Goal: Transaction & Acquisition: Purchase product/service

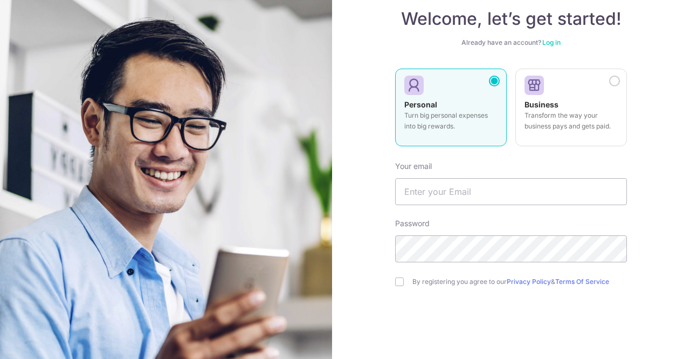
scroll to position [65, 0]
click at [478, 189] on input "text" at bounding box center [511, 190] width 232 height 27
click at [455, 184] on input "text" at bounding box center [511, 190] width 232 height 27
paste input "Marcus.tan@cognita.com"
type input "Marcus.tan@cognita.com"
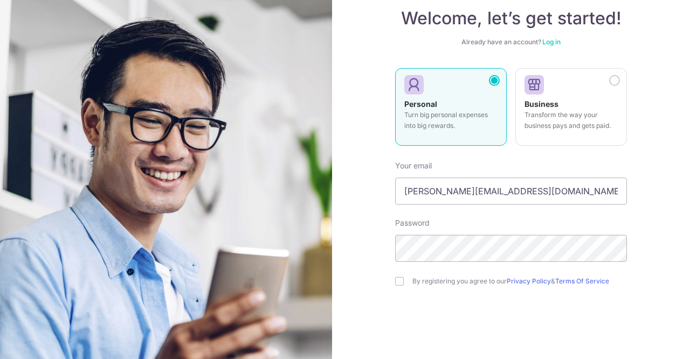
click at [415, 274] on div "By registering you agree to our Privacy Policy & Terms Of Service" at bounding box center [511, 280] width 232 height 13
click at [399, 287] on form "Your email Marcus.tan@cognita.com Password By registering you agree to our Priv…" at bounding box center [511, 270] width 232 height 237
click at [395, 279] on input "checkbox" at bounding box center [399, 281] width 9 height 9
checkbox input "true"
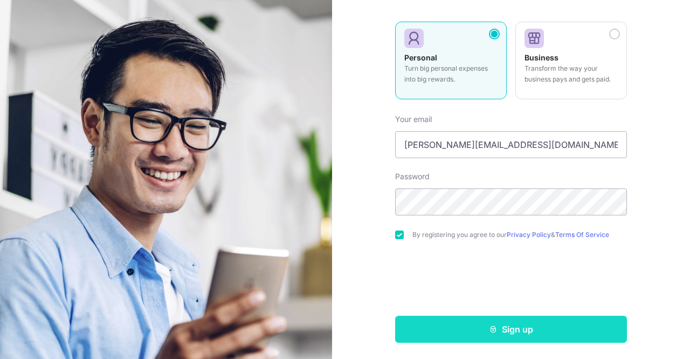
click at [456, 321] on button "Sign up" at bounding box center [511, 328] width 232 height 27
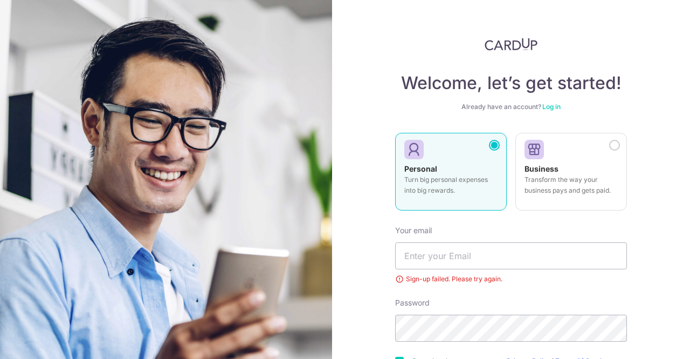
scroll to position [84, 0]
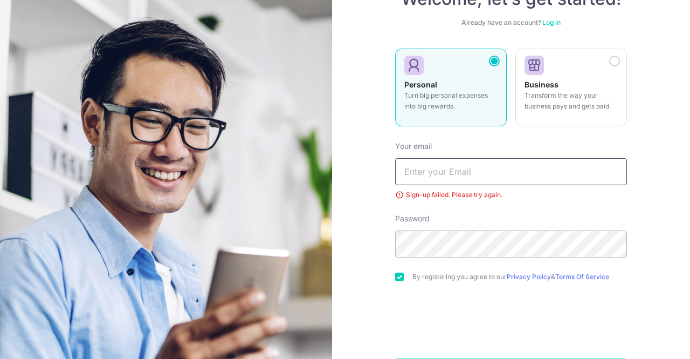
click at [527, 170] on input "text" at bounding box center [511, 171] width 232 height 27
paste input "Kopio9867!!"
type input "Kopio9867!!"
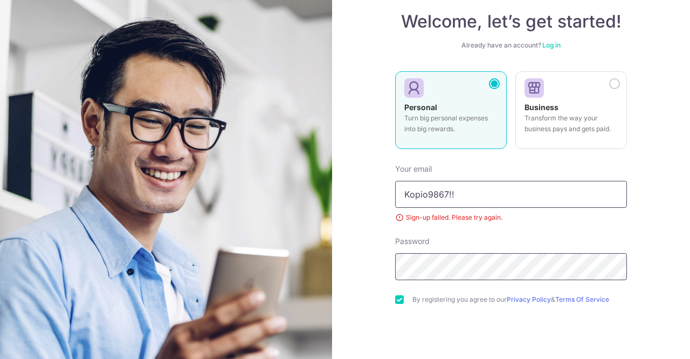
scroll to position [60, 0]
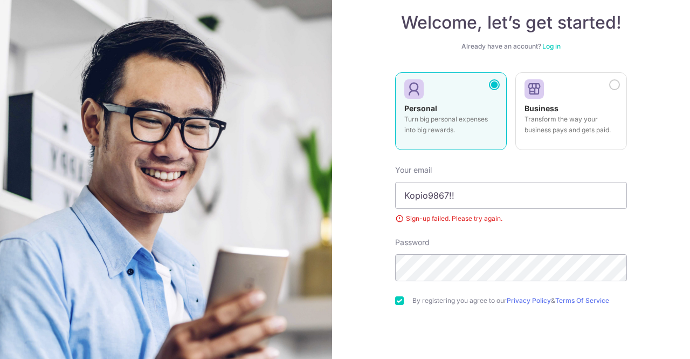
click at [549, 47] on link "Log in" at bounding box center [551, 46] width 18 height 8
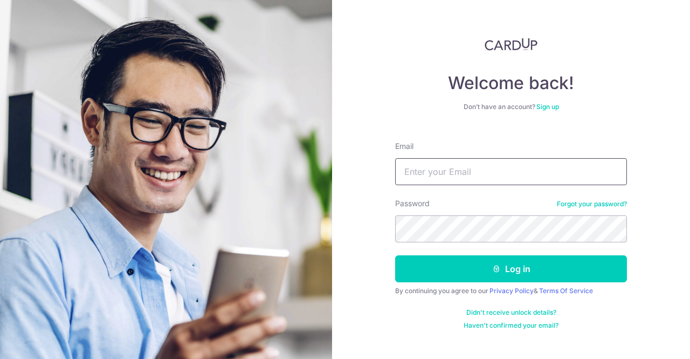
click at [491, 170] on input "Email" at bounding box center [511, 171] width 232 height 27
paste input "Marcus.tan@cognita.com"
type input "Marcus.tan@cognita.com"
click at [395, 255] on button "Log in" at bounding box center [511, 268] width 232 height 27
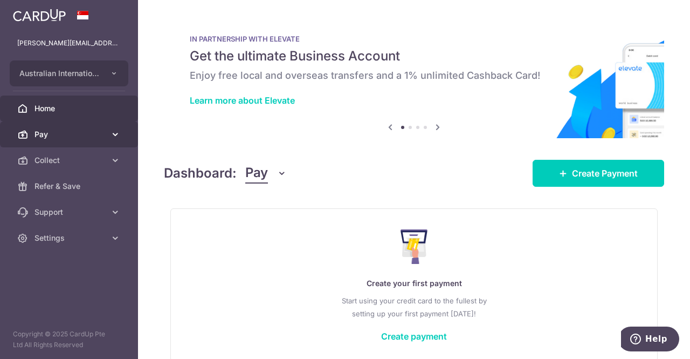
click at [91, 135] on span "Pay" at bounding box center [70, 134] width 71 height 11
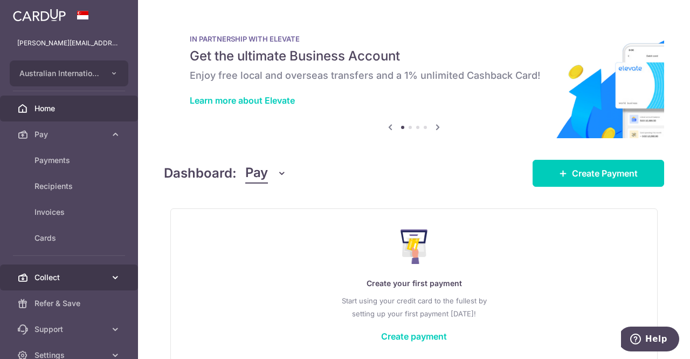
click at [80, 270] on link "Collect" at bounding box center [69, 277] width 138 height 26
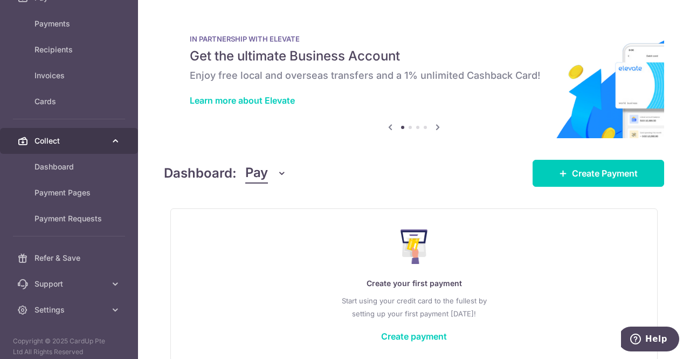
scroll to position [139, 0]
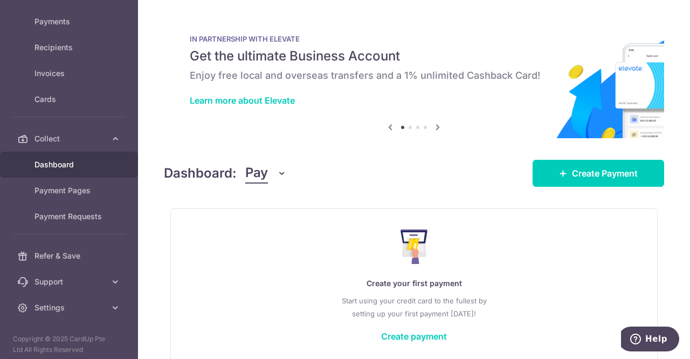
click at [76, 156] on link "Dashboard" at bounding box center [69, 164] width 138 height 26
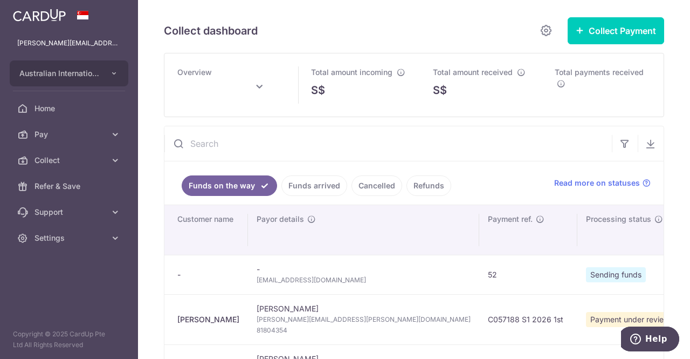
click at [319, 190] on link "Funds arrived" at bounding box center [314, 185] width 66 height 20
type input "September 2025"
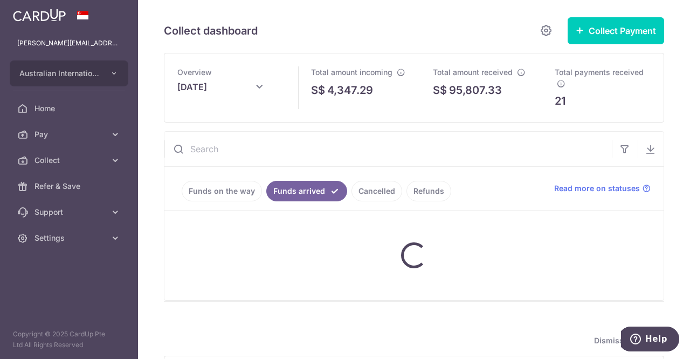
click at [383, 185] on link "Cancelled" at bounding box center [377, 191] width 51 height 20
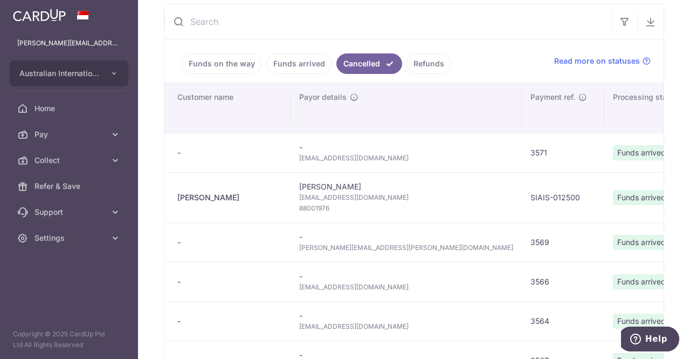
click at [216, 60] on link "Funds on the way" at bounding box center [222, 63] width 80 height 20
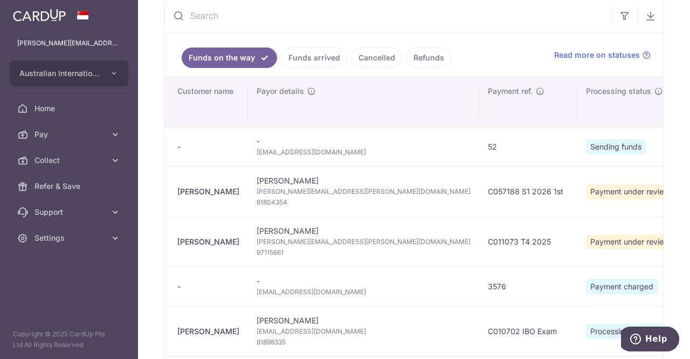
scroll to position [134, 0]
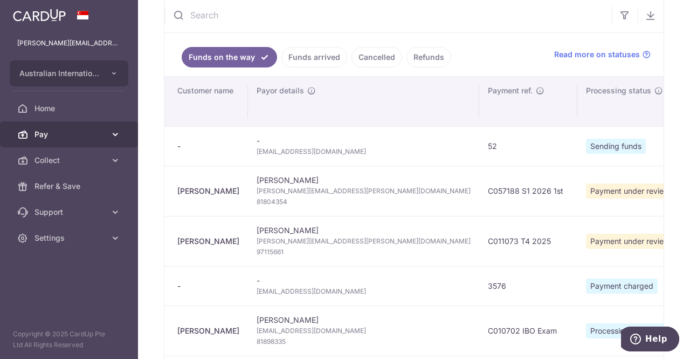
click at [108, 129] on link "Pay" at bounding box center [69, 134] width 138 height 26
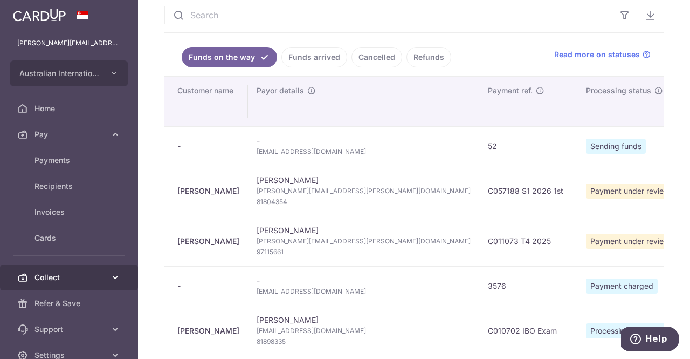
click at [101, 270] on link "Collect" at bounding box center [69, 277] width 138 height 26
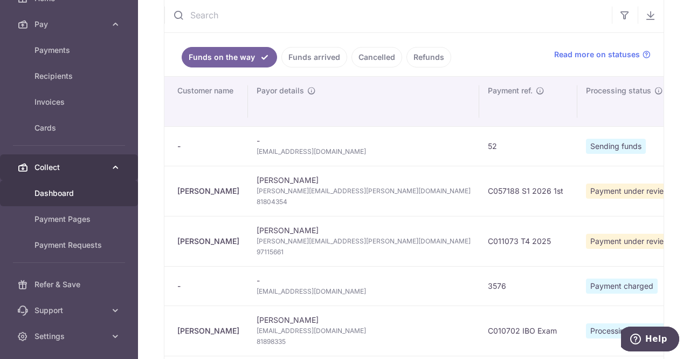
scroll to position [112, 0]
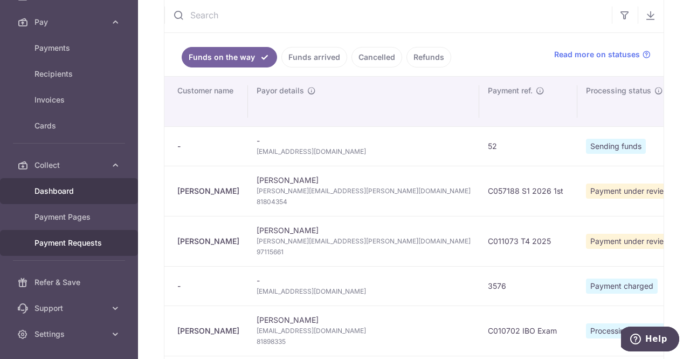
click at [94, 240] on span "Payment Requests" at bounding box center [70, 242] width 71 height 11
click at [115, 245] on link "Payment Requests" at bounding box center [69, 243] width 138 height 26
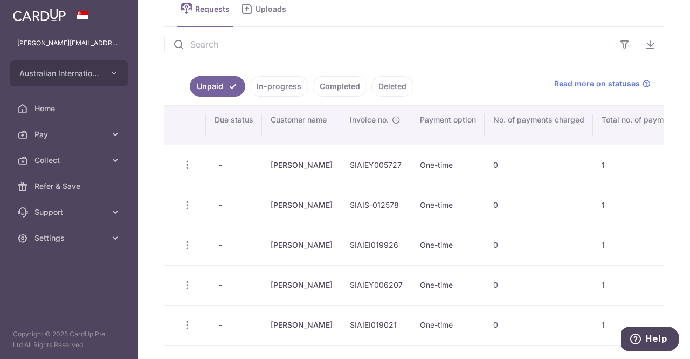
scroll to position [61, 0]
click at [286, 97] on ul "Unpaid In-progress Completed Deleted" at bounding box center [352, 84] width 377 height 43
click at [286, 94] on link "In-progress" at bounding box center [279, 87] width 59 height 20
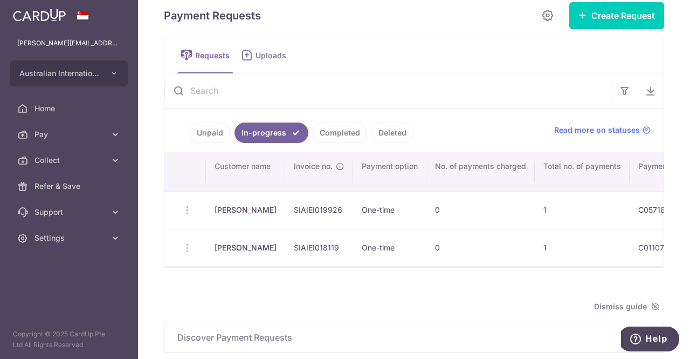
scroll to position [15, 0]
click at [331, 136] on link "Completed" at bounding box center [340, 133] width 54 height 20
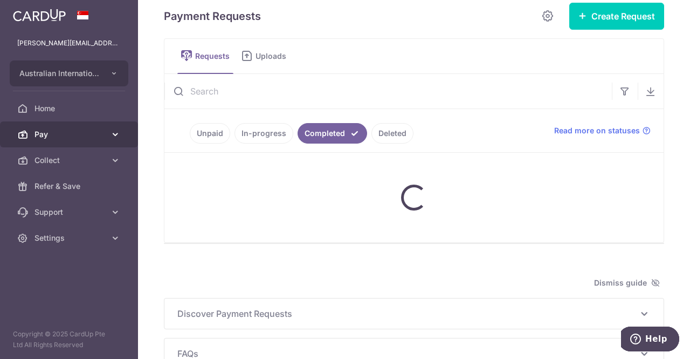
click at [93, 136] on span "Pay" at bounding box center [70, 134] width 71 height 11
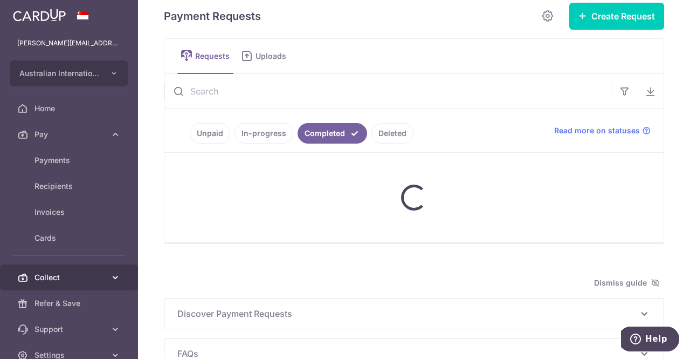
click at [96, 272] on span "Collect" at bounding box center [70, 277] width 71 height 11
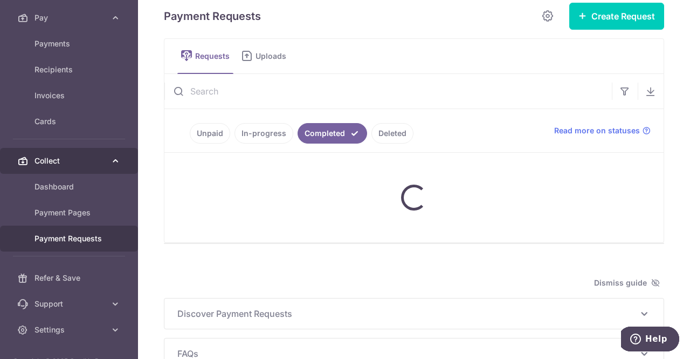
scroll to position [118, 0]
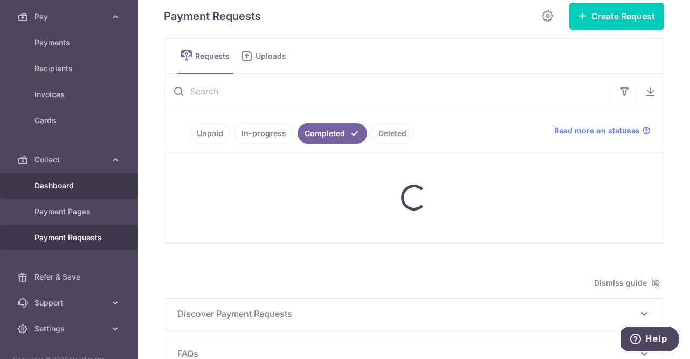
click at [108, 182] on link "Dashboard" at bounding box center [69, 186] width 138 height 26
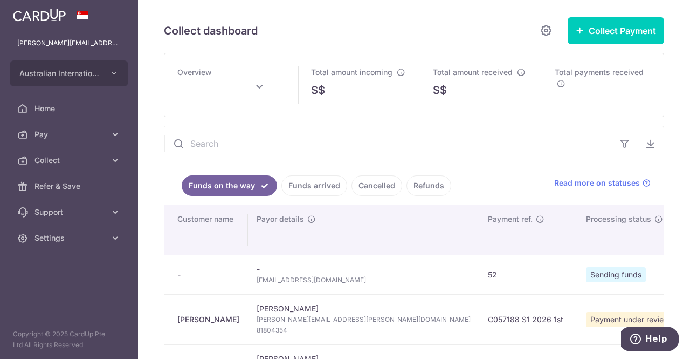
scroll to position [85, 0]
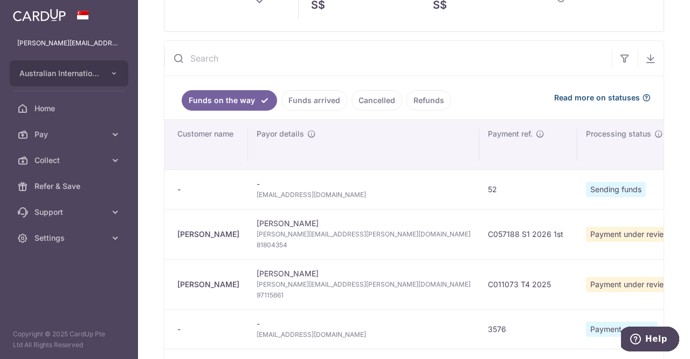
click at [609, 102] on span "Read more on statuses" at bounding box center [597, 97] width 86 height 11
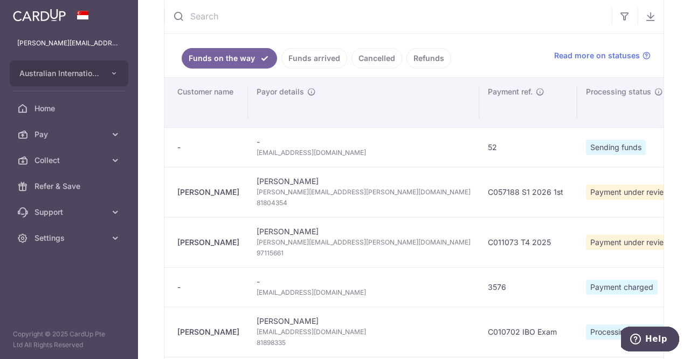
click at [250, 68] on link "Funds on the way" at bounding box center [229, 58] width 95 height 20
click at [260, 57] on link "Funds on the way" at bounding box center [229, 58] width 95 height 20
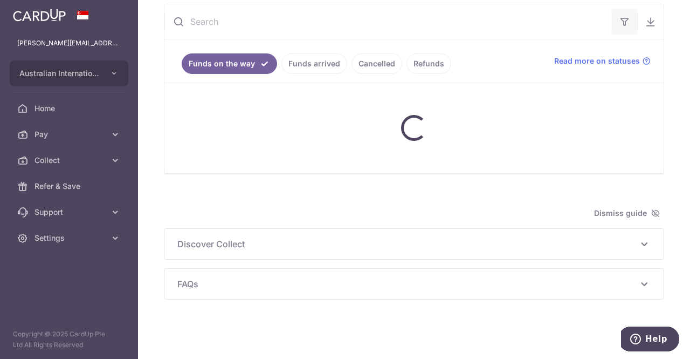
scroll to position [127, 0]
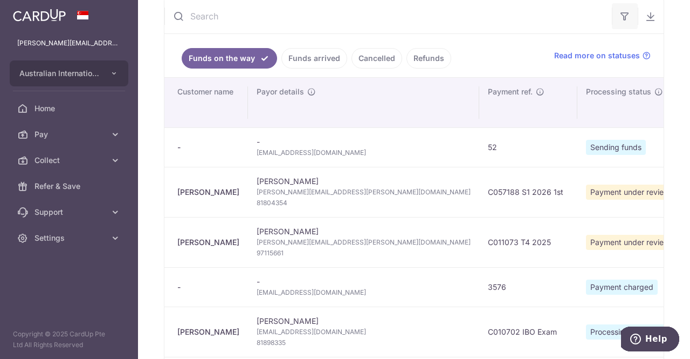
click at [619, 20] on icon "button" at bounding box center [624, 16] width 11 height 11
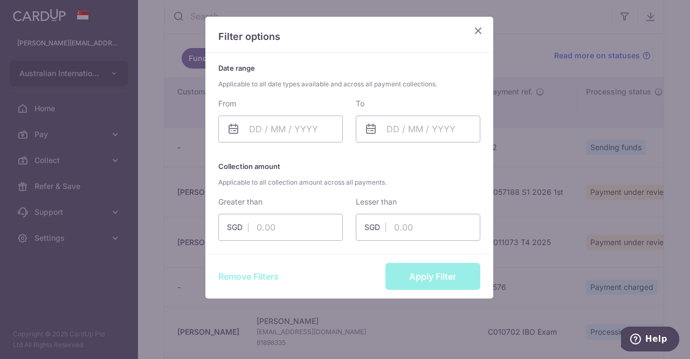
scroll to position [52, 0]
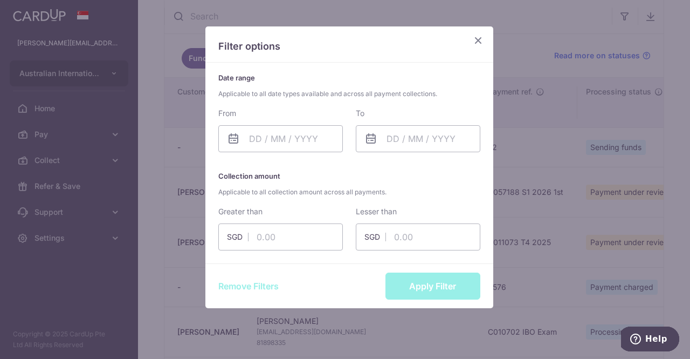
click at [477, 31] on div "Filter options" at bounding box center [349, 44] width 288 height 36
click at [477, 43] on icon "Close" at bounding box center [478, 39] width 13 height 13
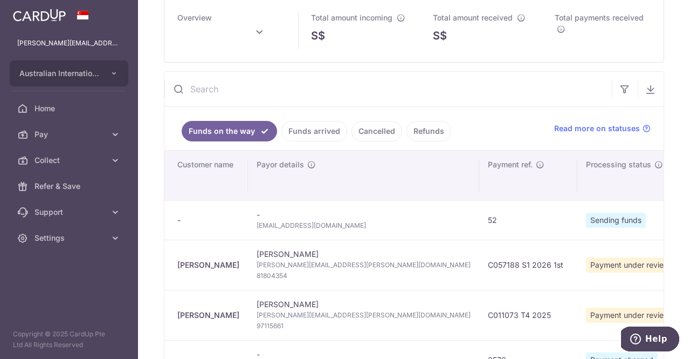
scroll to position [0, 0]
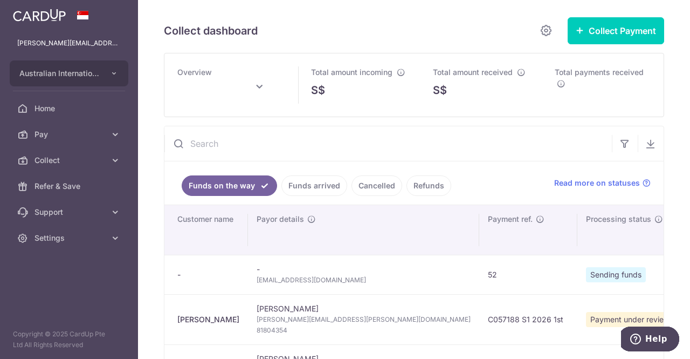
type input "September 2025"
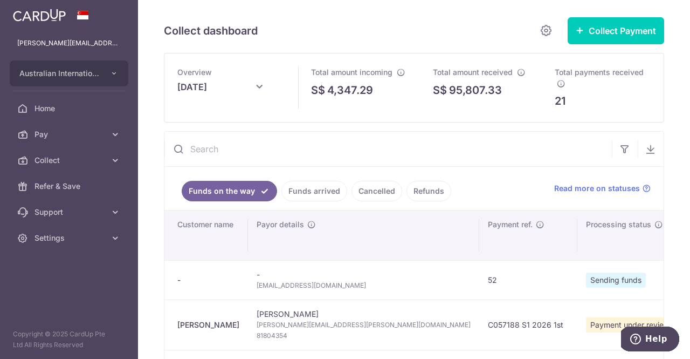
click at [258, 191] on link "Funds on the way" at bounding box center [229, 191] width 95 height 20
click at [291, 192] on link "Funds arrived" at bounding box center [314, 191] width 66 height 20
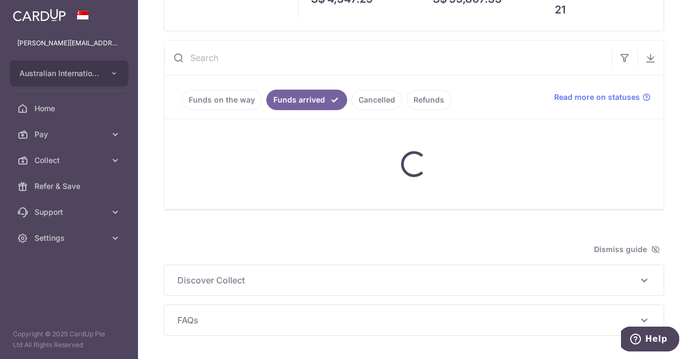
scroll to position [92, 0]
click at [213, 107] on link "Funds on the way" at bounding box center [222, 99] width 80 height 20
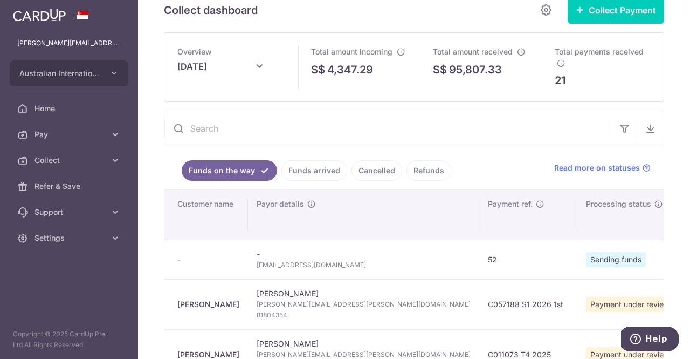
scroll to position [0, 0]
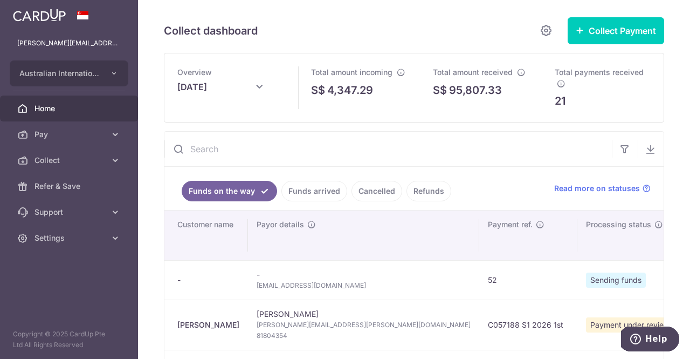
click at [92, 108] on span "Home" at bounding box center [70, 108] width 71 height 11
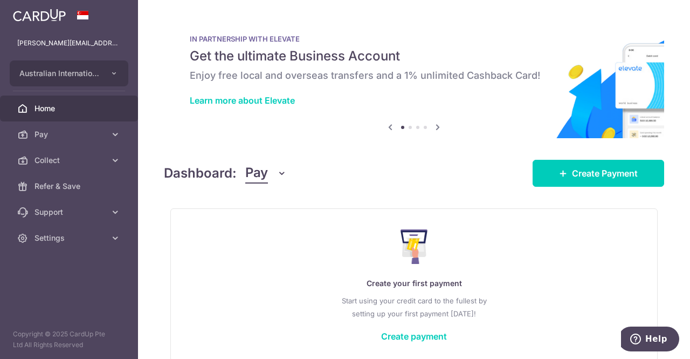
click at [271, 166] on button "Pay" at bounding box center [266, 173] width 42 height 20
click at [268, 237] on link "Collect" at bounding box center [302, 229] width 112 height 26
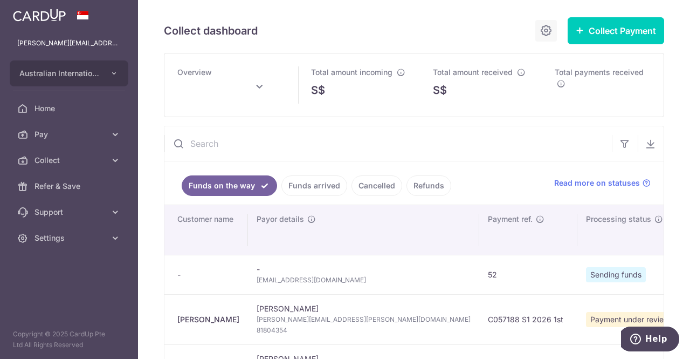
click at [540, 26] on icon at bounding box center [546, 30] width 13 height 13
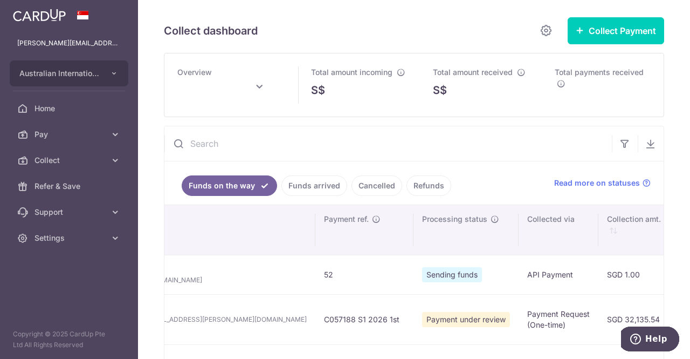
scroll to position [2, 0]
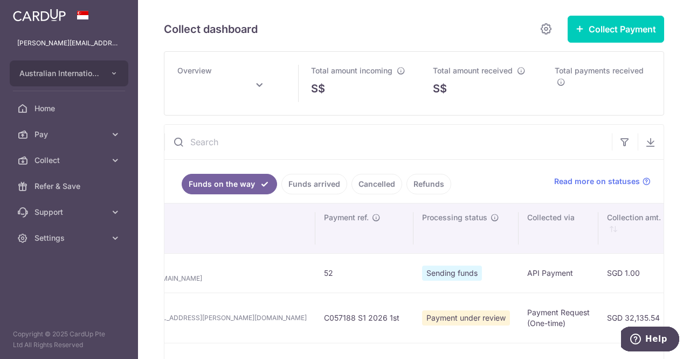
type input "[DATE]"
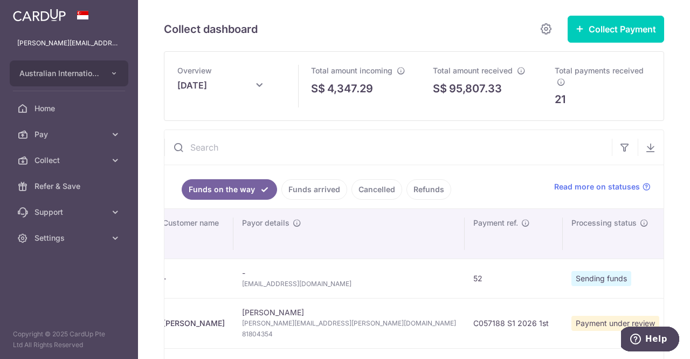
scroll to position [0, 0]
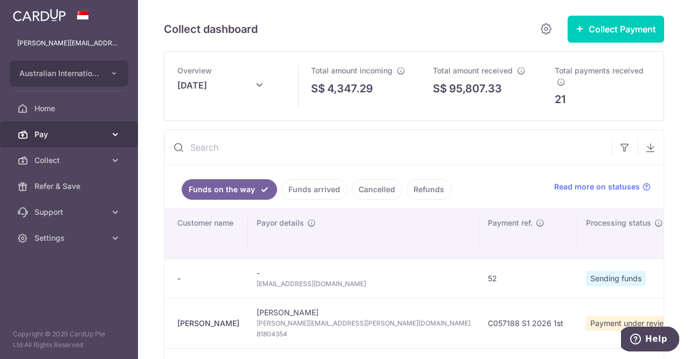
click at [105, 131] on span "Pay" at bounding box center [70, 134] width 71 height 11
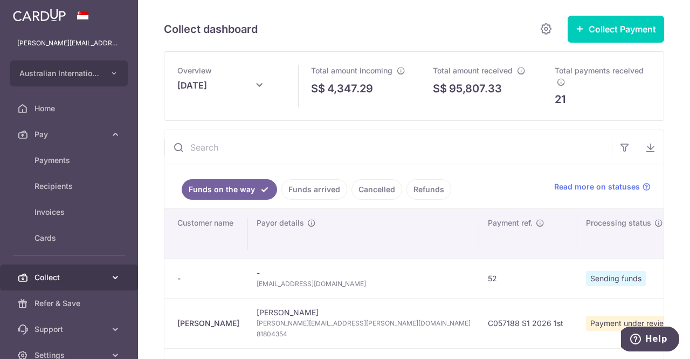
click at [79, 269] on link "Collect" at bounding box center [69, 277] width 138 height 26
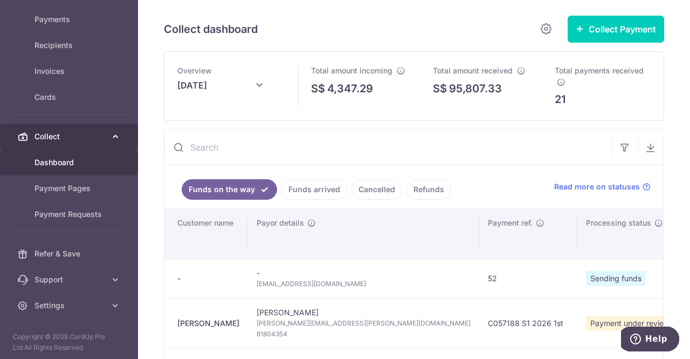
scroll to position [142, 0]
click at [79, 269] on link "Support" at bounding box center [69, 278] width 138 height 26
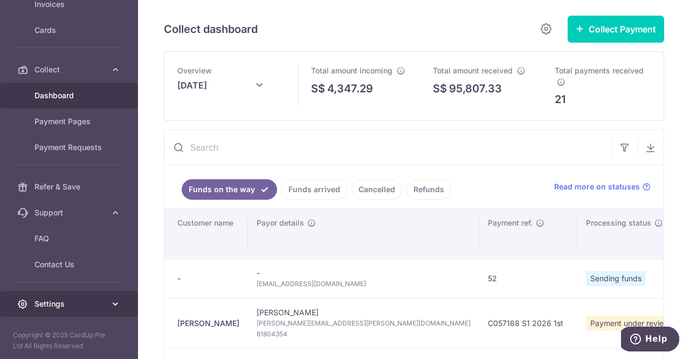
click at [79, 298] on span "Settings" at bounding box center [70, 303] width 71 height 11
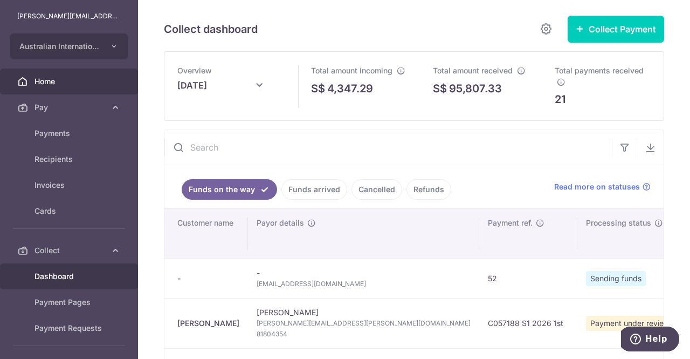
scroll to position [0, 0]
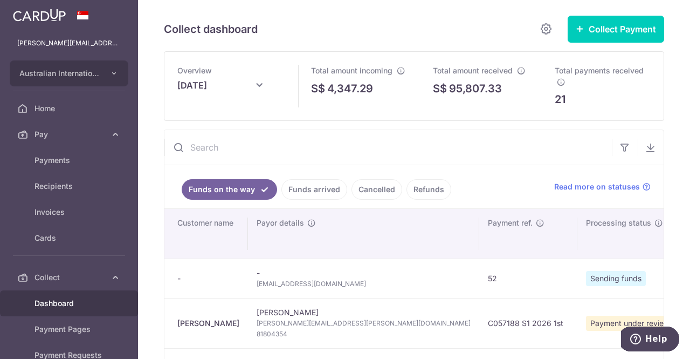
click at [46, 22] on link at bounding box center [39, 13] width 61 height 19
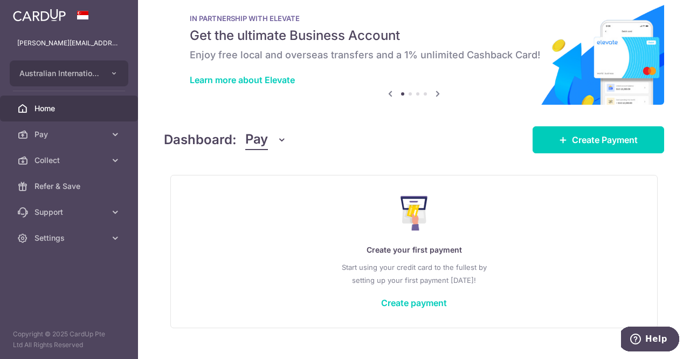
scroll to position [40, 0]
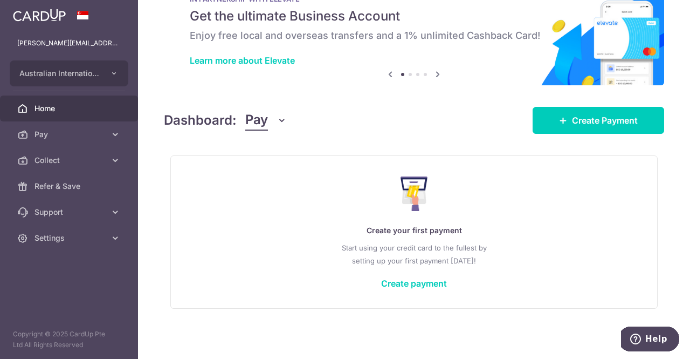
drag, startPoint x: 405, startPoint y: 140, endPoint x: 272, endPoint y: 115, distance: 135.5
click at [272, 115] on div "× Pause Schedule Pause all future payments in this series Pause just this one p…" at bounding box center [414, 179] width 552 height 359
click at [283, 123] on icon "button" at bounding box center [282, 120] width 11 height 11
click at [270, 169] on link "Collect" at bounding box center [302, 176] width 112 height 26
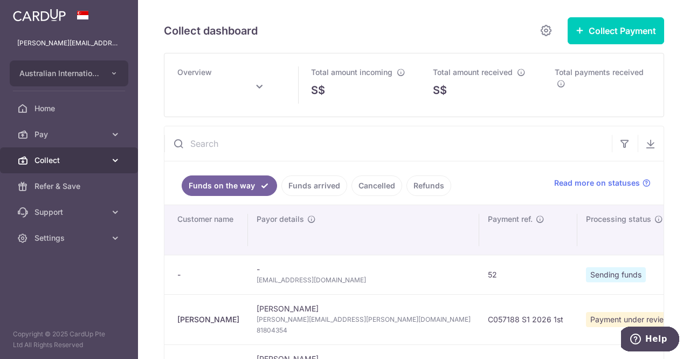
click at [107, 151] on link "Collect" at bounding box center [69, 160] width 138 height 26
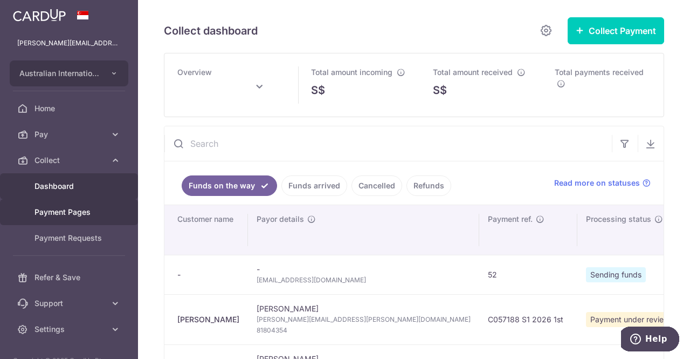
click at [82, 210] on span "Payment Pages" at bounding box center [70, 211] width 71 height 11
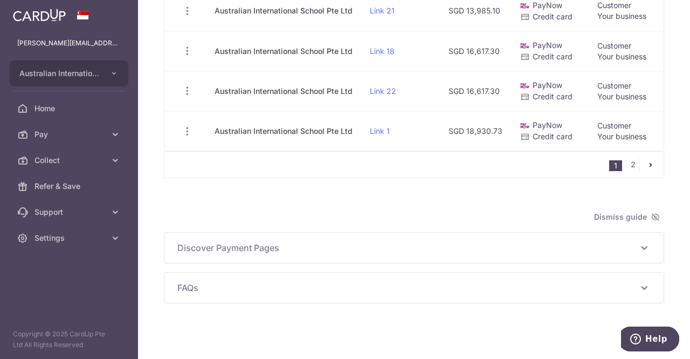
scroll to position [762, 0]
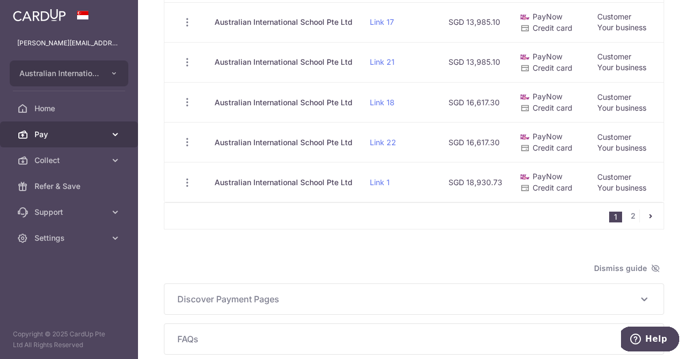
click at [112, 134] on icon at bounding box center [115, 134] width 11 height 11
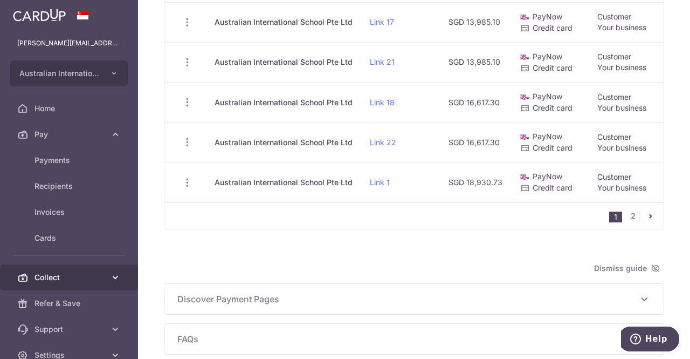
click at [79, 287] on link "Collect" at bounding box center [69, 277] width 138 height 26
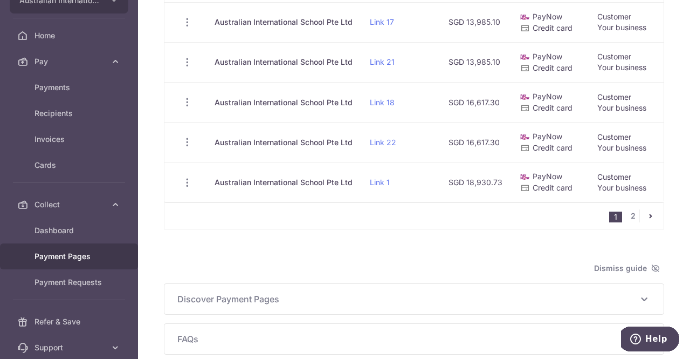
scroll to position [75, 0]
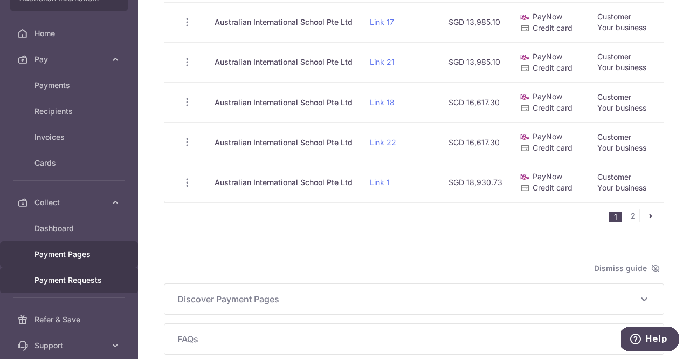
click at [89, 287] on link "Payment Requests" at bounding box center [69, 280] width 138 height 26
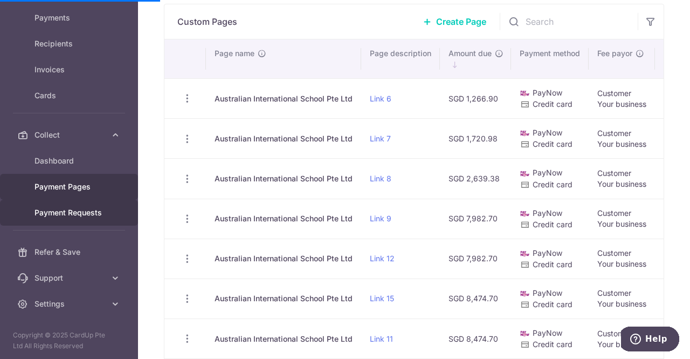
click at [87, 219] on link "Payment Requests" at bounding box center [69, 212] width 138 height 26
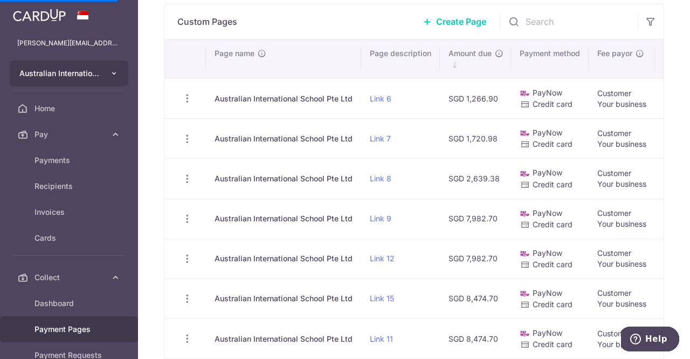
click at [74, 78] on span "Australian International School Pte Ltd" at bounding box center [59, 73] width 80 height 11
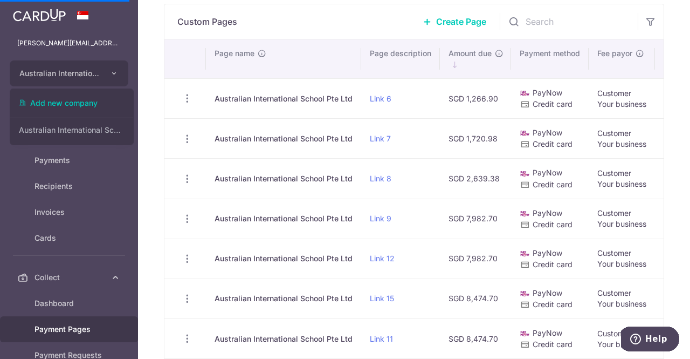
click at [67, 15] on link at bounding box center [39, 13] width 61 height 19
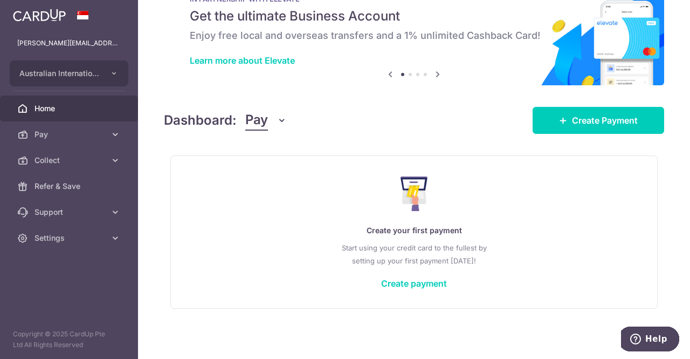
click at [274, 121] on button "Pay" at bounding box center [266, 120] width 42 height 20
click at [267, 169] on link "Collect" at bounding box center [302, 176] width 112 height 26
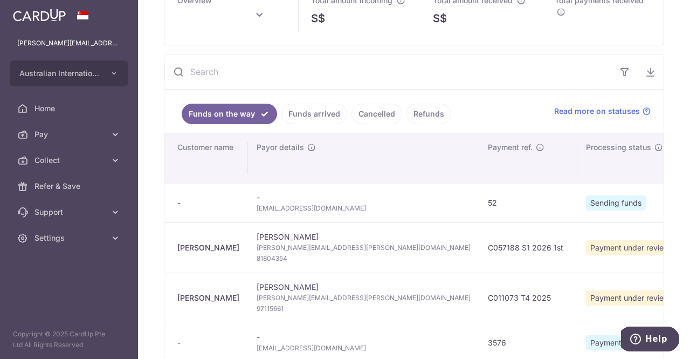
click at [267, 111] on link "Funds on the way" at bounding box center [229, 114] width 95 height 20
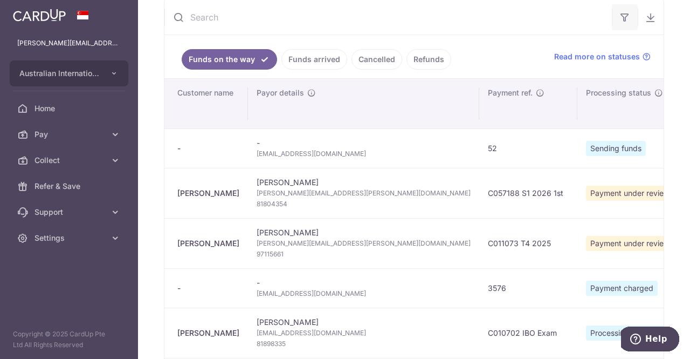
click at [619, 17] on icon "button" at bounding box center [624, 17] width 11 height 11
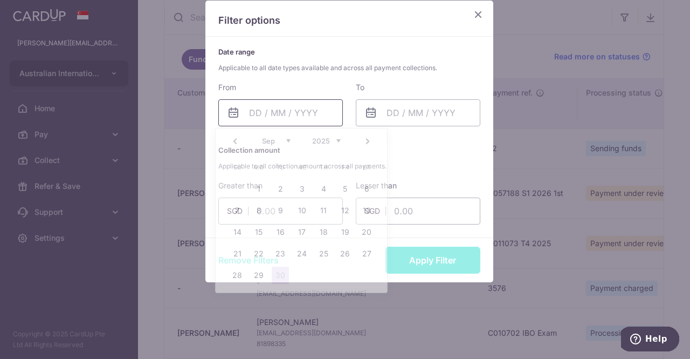
click at [321, 113] on input "text" at bounding box center [280, 112] width 125 height 27
click at [407, 91] on div "To" at bounding box center [418, 104] width 125 height 44
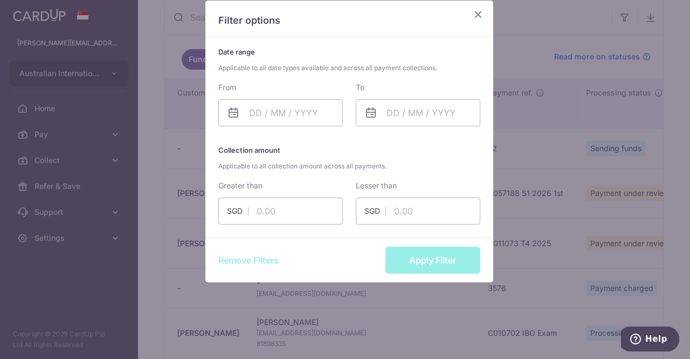
click at [466, 20] on p "Filter options" at bounding box center [349, 20] width 262 height 14
click at [472, 16] on icon "Close" at bounding box center [478, 14] width 13 height 13
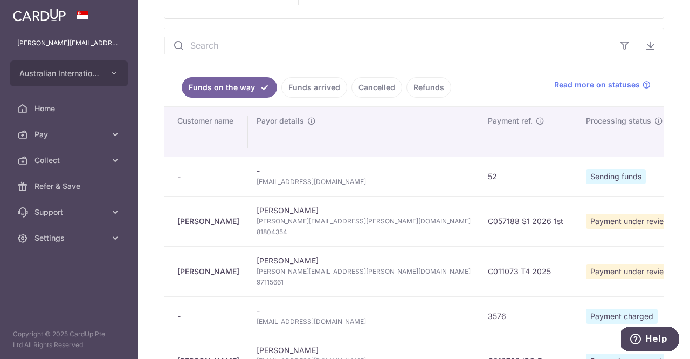
type input "September 2025"
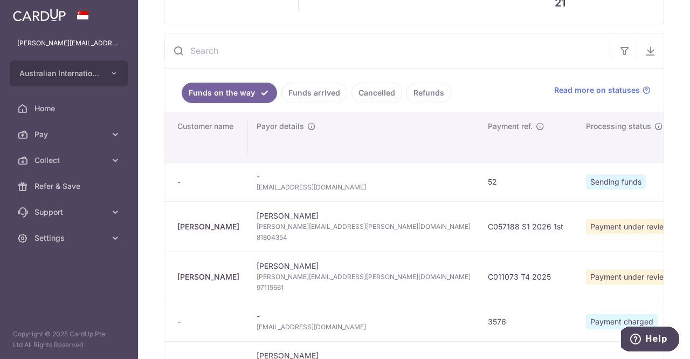
click at [421, 88] on link "Refunds" at bounding box center [428, 92] width 45 height 20
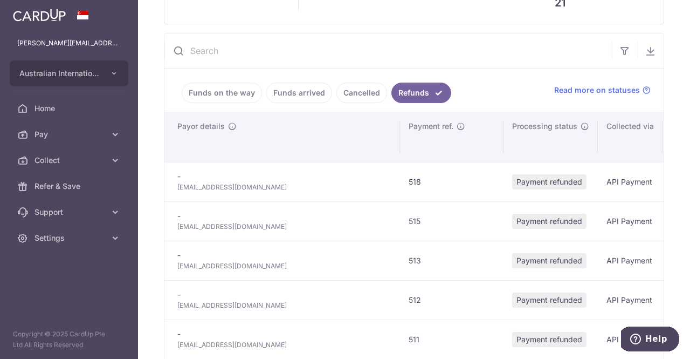
click at [242, 88] on link "Funds on the way" at bounding box center [222, 92] width 80 height 20
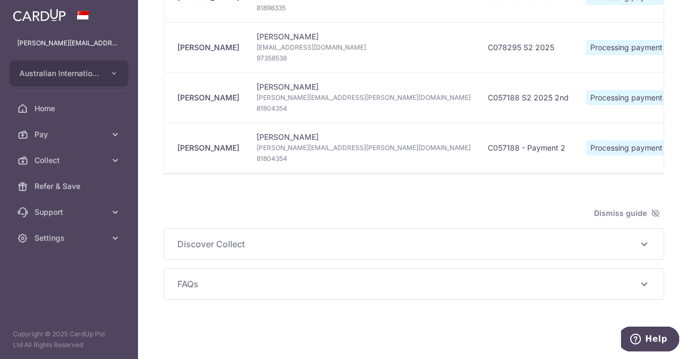
click at [311, 237] on div "Discover Collect The multiple ways to collect payments: via Payment Requests To…" at bounding box center [413, 244] width 499 height 30
click at [638, 254] on div "Discover Collect The multiple ways to collect payments: via Payment Requests To…" at bounding box center [413, 244] width 499 height 30
click at [638, 251] on div "Discover Collect The multiple ways to collect payments: via Payment Requests To…" at bounding box center [413, 244] width 499 height 30
click at [639, 245] on icon at bounding box center [644, 243] width 13 height 13
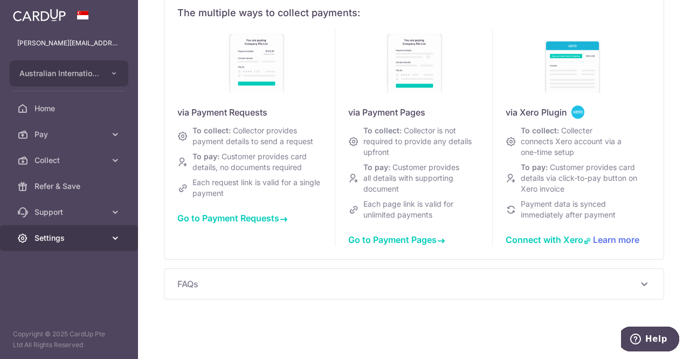
click at [68, 231] on link "Settings" at bounding box center [69, 238] width 138 height 26
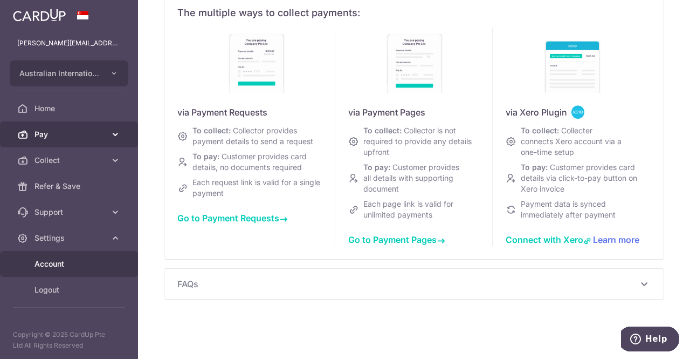
click at [105, 126] on link "Pay" at bounding box center [69, 134] width 138 height 26
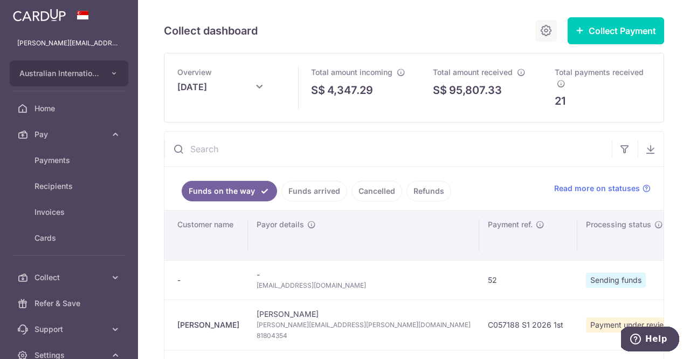
click at [540, 28] on icon at bounding box center [546, 30] width 13 height 13
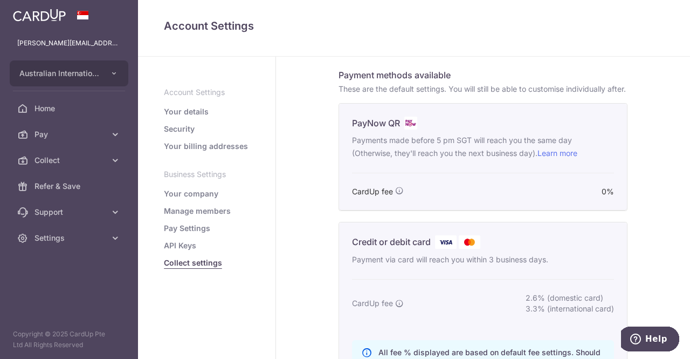
click at [457, 197] on div "CardUp fee 0%" at bounding box center [483, 191] width 262 height 11
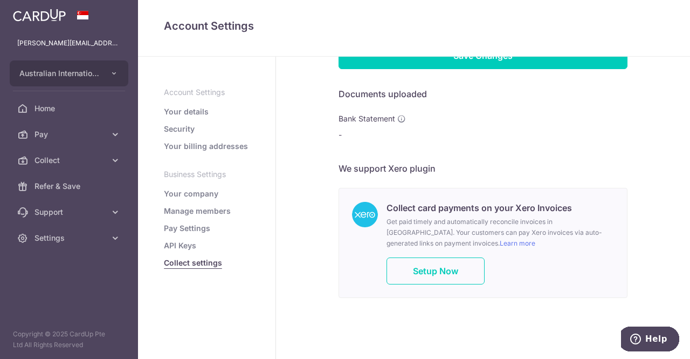
scroll to position [827, 0]
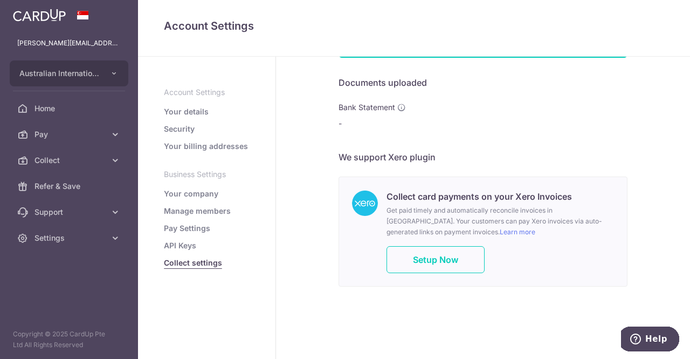
click at [191, 228] on link "Pay Settings" at bounding box center [187, 228] width 46 height 11
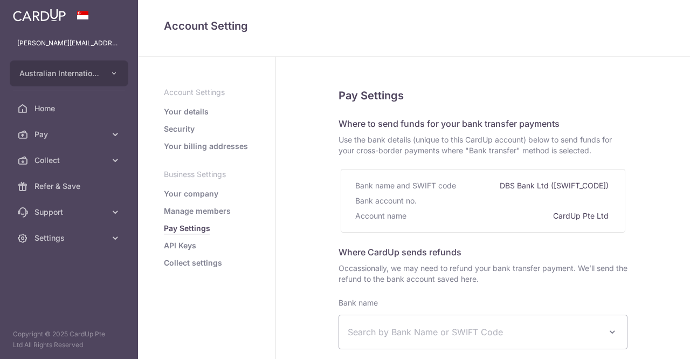
select select
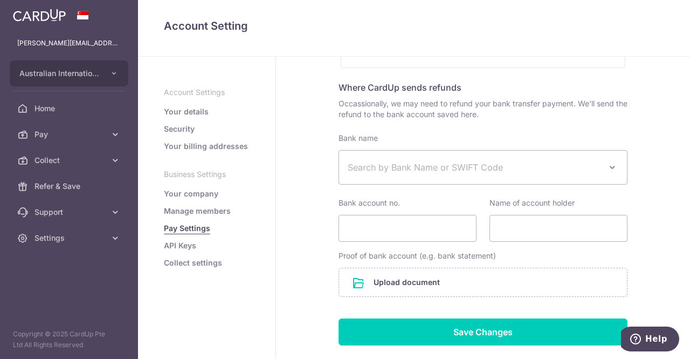
scroll to position [230, 0]
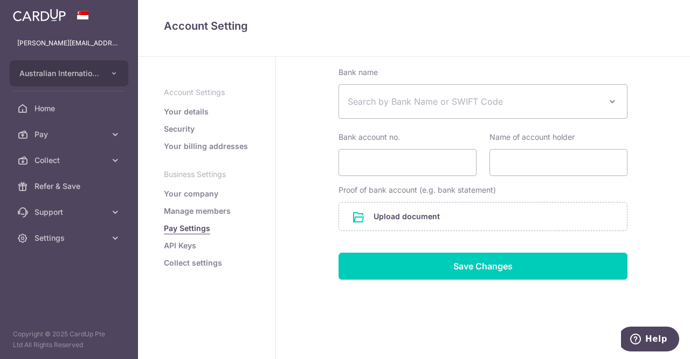
click at [183, 250] on link "API Keys" at bounding box center [180, 245] width 32 height 11
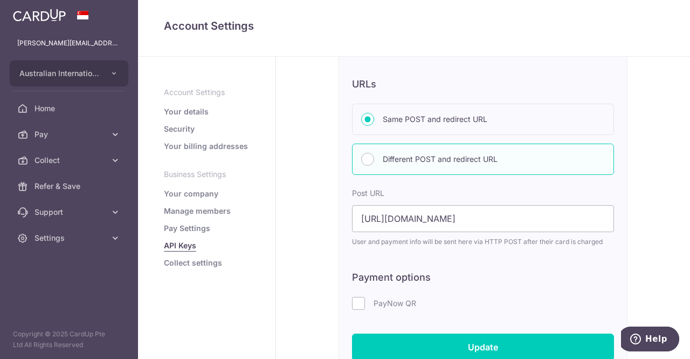
scroll to position [864, 0]
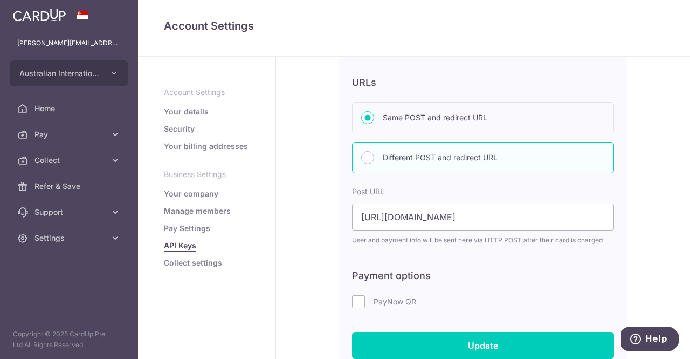
click at [216, 213] on link "Manage members" at bounding box center [197, 210] width 67 height 11
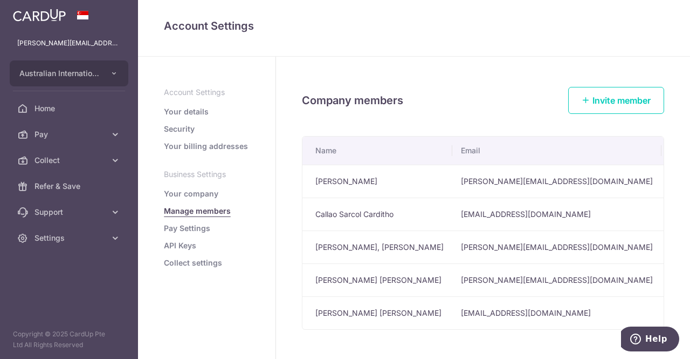
scroll to position [42, 0]
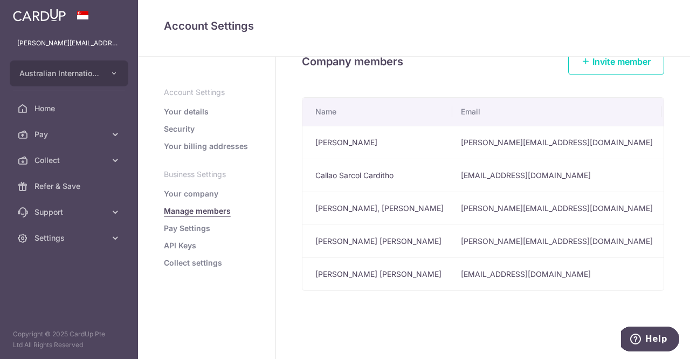
click at [180, 194] on link "Your company" at bounding box center [191, 193] width 54 height 11
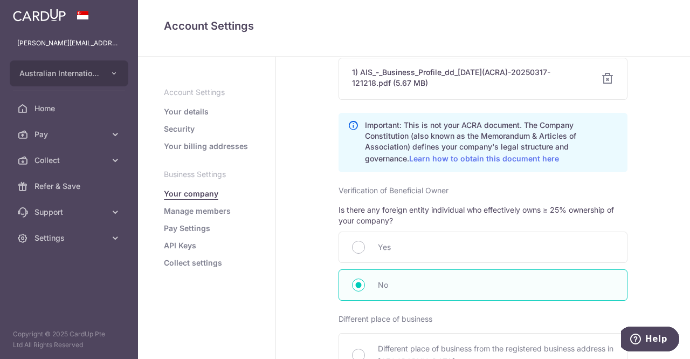
scroll to position [670, 0]
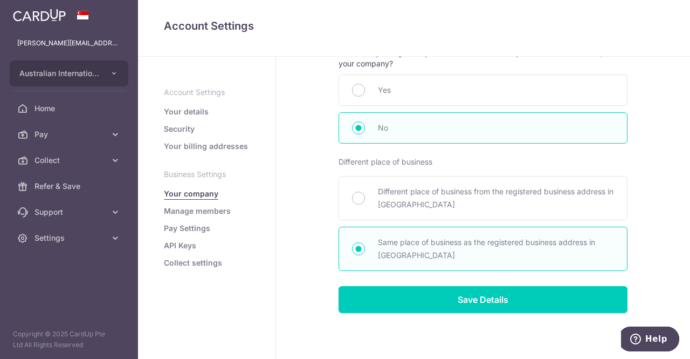
click at [210, 258] on link "Collect settings" at bounding box center [193, 262] width 58 height 11
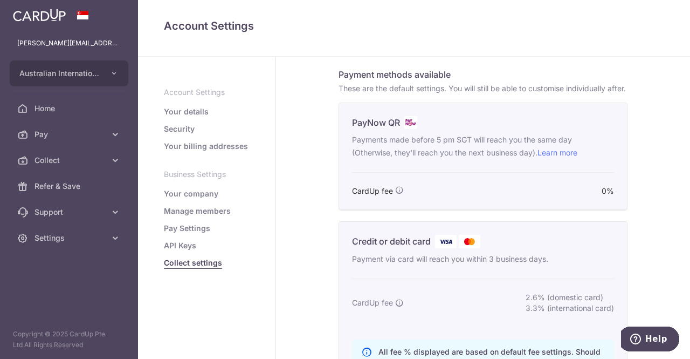
scroll to position [219, 0]
click at [189, 112] on link "Your details" at bounding box center [186, 111] width 45 height 11
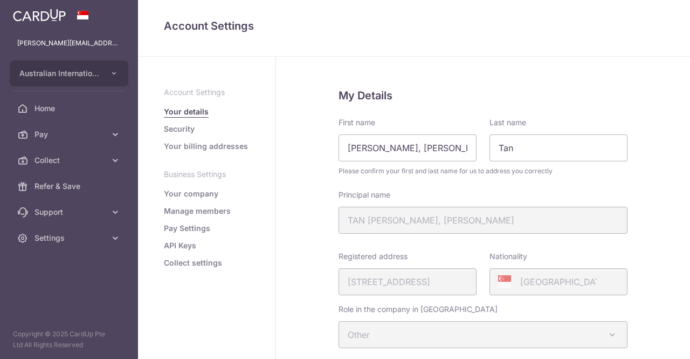
click at [210, 192] on link "Your company" at bounding box center [191, 193] width 54 height 11
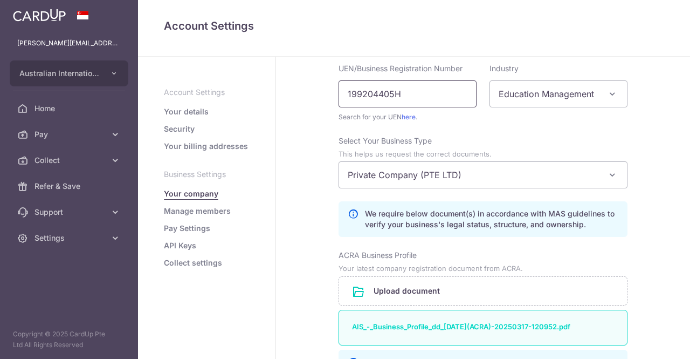
scroll to position [228, 0]
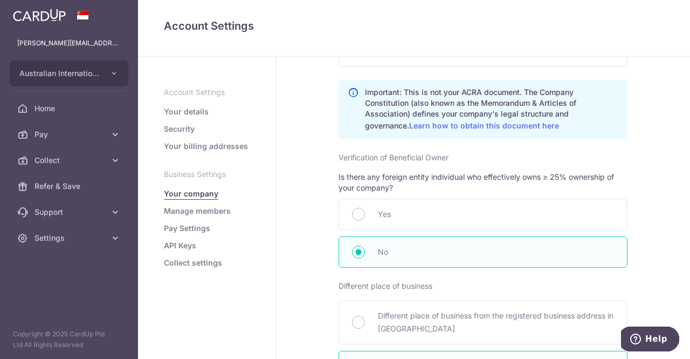
click at [174, 127] on link "Security" at bounding box center [179, 128] width 31 height 11
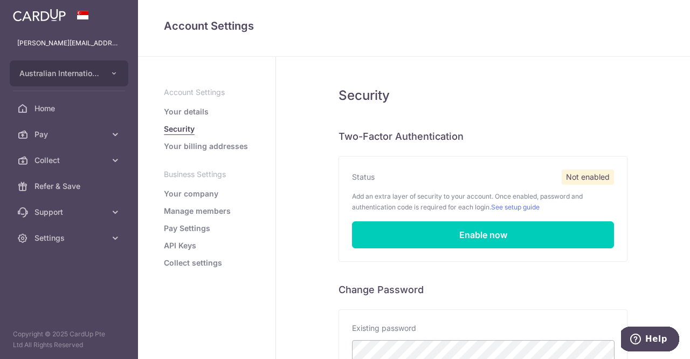
click at [198, 148] on link "Your billing addresses" at bounding box center [206, 146] width 84 height 11
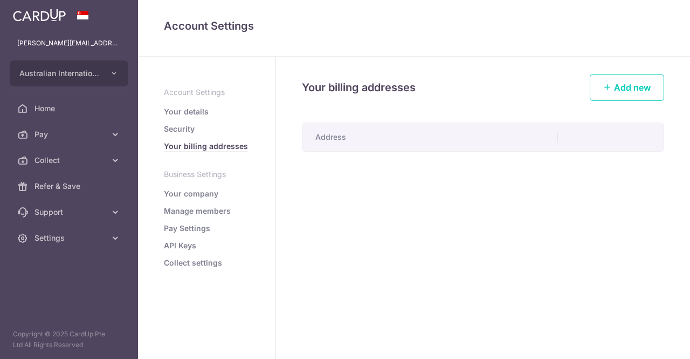
click at [213, 182] on ul "Account Settings Your details Security Your billing addresses Business Settings…" at bounding box center [207, 177] width 86 height 181
click at [208, 195] on link "Your company" at bounding box center [191, 193] width 54 height 11
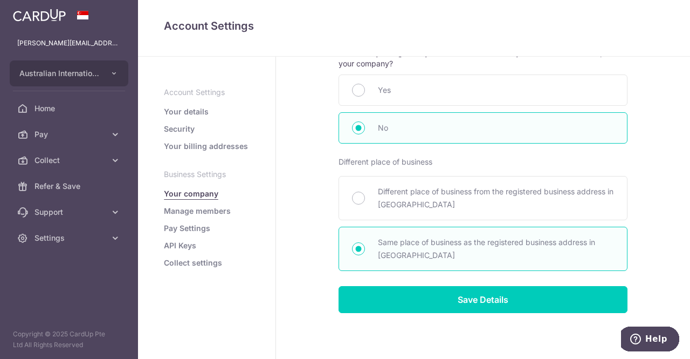
click at [206, 211] on link "Manage members" at bounding box center [197, 210] width 67 height 11
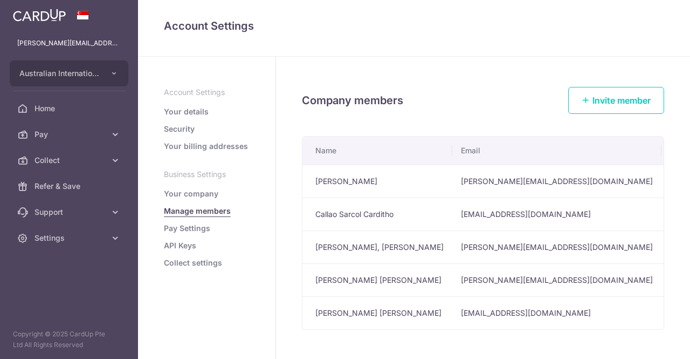
click at [184, 246] on link "API Keys" at bounding box center [180, 245] width 32 height 11
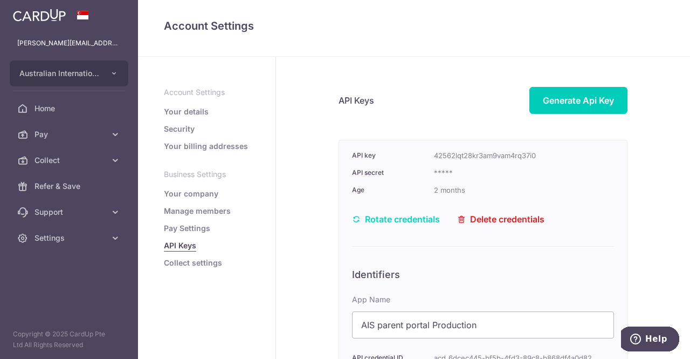
click at [199, 252] on ul "Account Settings Your details Security Your billing addresses Business Settings…" at bounding box center [207, 177] width 86 height 181
click at [196, 260] on link "Collect settings" at bounding box center [193, 262] width 58 height 11
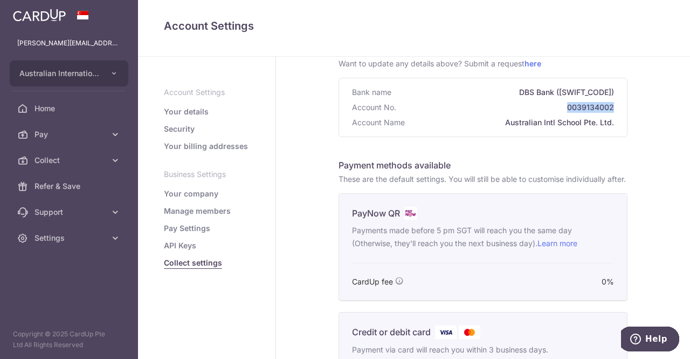
drag, startPoint x: 556, startPoint y: 101, endPoint x: 622, endPoint y: 103, distance: 65.8
click at [622, 103] on div "Bank name DBS Bank (DBSSSGSGXXX) Account No. 0039134002 Account Name Australian…" at bounding box center [483, 107] width 288 height 58
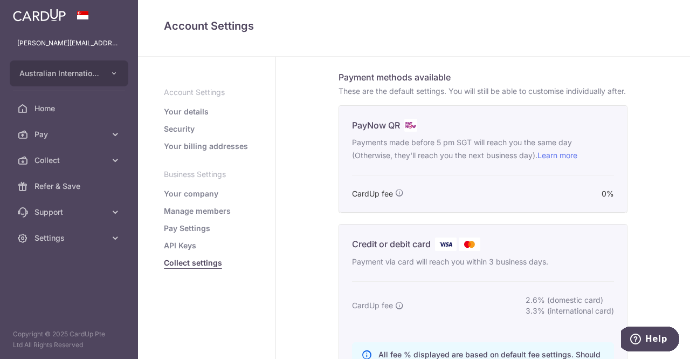
click at [607, 199] on span "0%" at bounding box center [608, 193] width 12 height 11
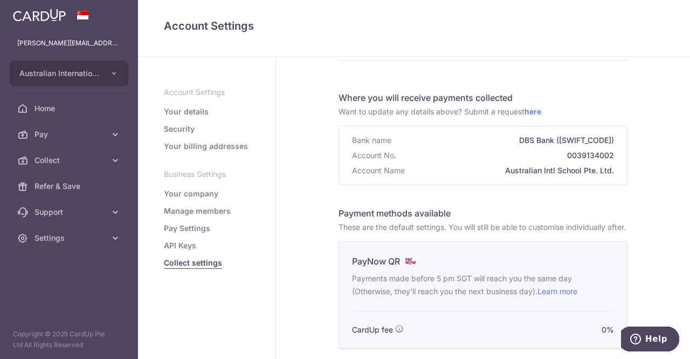
click at [537, 298] on p "Payments made before 5 pm SGT will reach you the same day (Otherwise, they'll r…" at bounding box center [483, 285] width 262 height 26
click at [556, 295] on link "Learn more" at bounding box center [558, 290] width 40 height 9
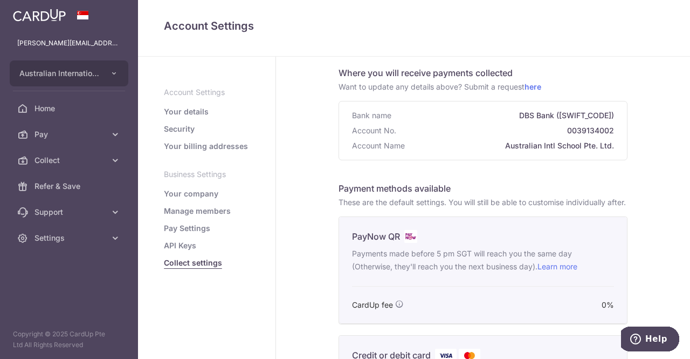
click at [183, 253] on ul "Account Settings Your details Security Your billing addresses Business Settings…" at bounding box center [207, 177] width 86 height 181
click at [184, 245] on link "API Keys" at bounding box center [180, 245] width 32 height 11
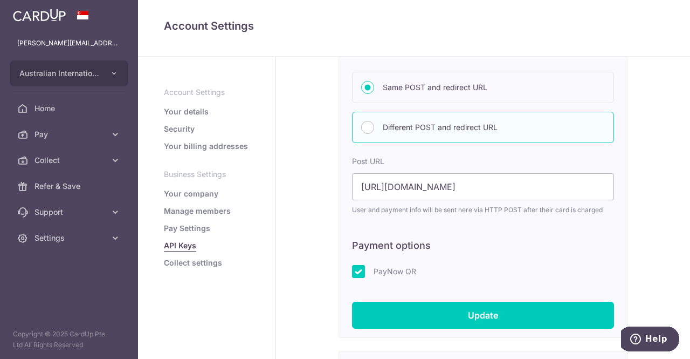
scroll to position [338, 0]
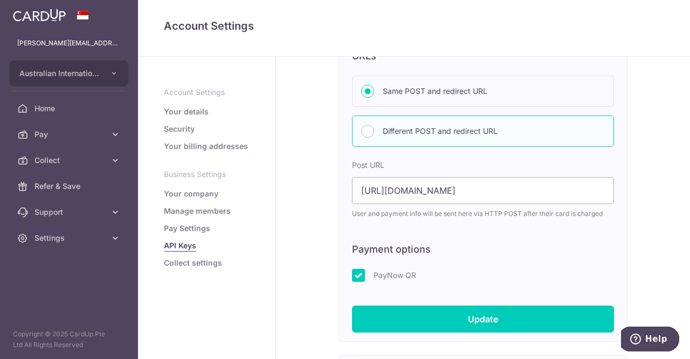
click at [353, 271] on input "PayNow QR" at bounding box center [358, 274] width 13 height 13
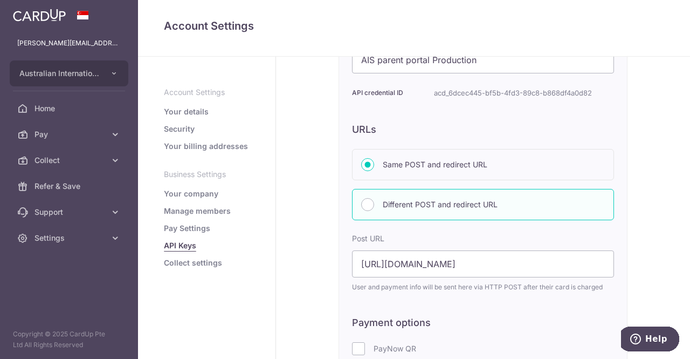
scroll to position [268, 0]
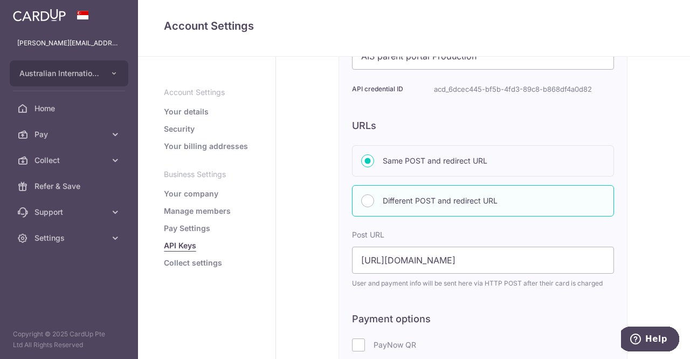
click at [362, 345] on div "PayNow QR" at bounding box center [483, 344] width 262 height 13
click at [354, 341] on input "PayNow QR" at bounding box center [358, 344] width 13 height 13
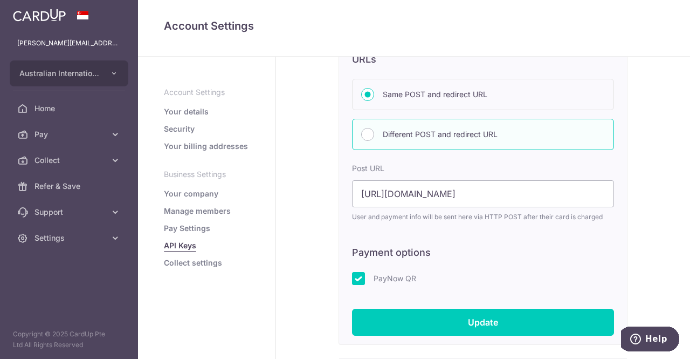
scroll to position [335, 0]
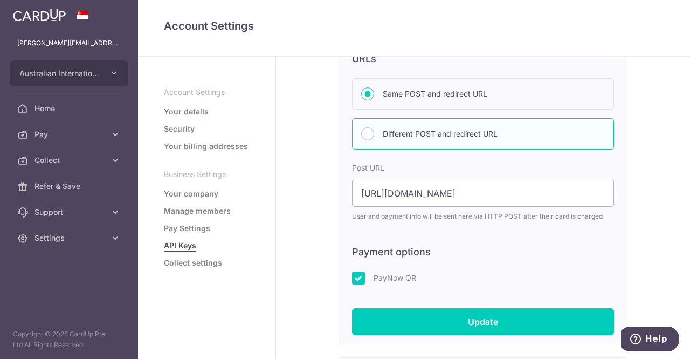
click at [398, 271] on label "PayNow QR" at bounding box center [494, 277] width 240 height 13
click at [365, 271] on input "PayNow QR" at bounding box center [358, 277] width 13 height 13
click at [383, 271] on label "PayNow QR" at bounding box center [494, 277] width 240 height 13
click at [365, 271] on input "PayNow QR" at bounding box center [358, 277] width 13 height 13
click at [355, 274] on input "PayNow QR" at bounding box center [358, 277] width 13 height 13
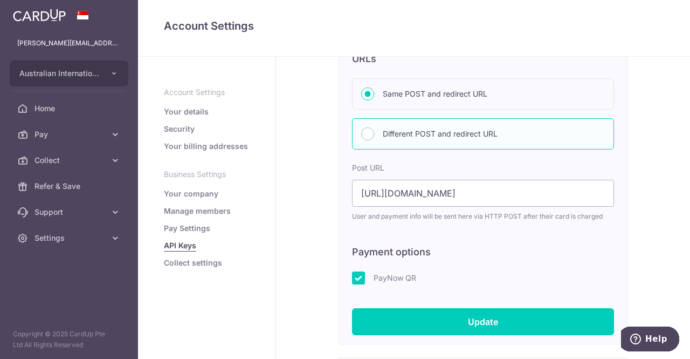
checkbox input "false"
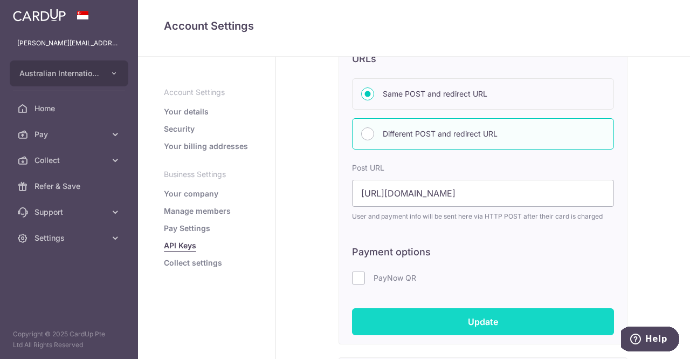
click at [383, 312] on input "Update" at bounding box center [483, 321] width 262 height 27
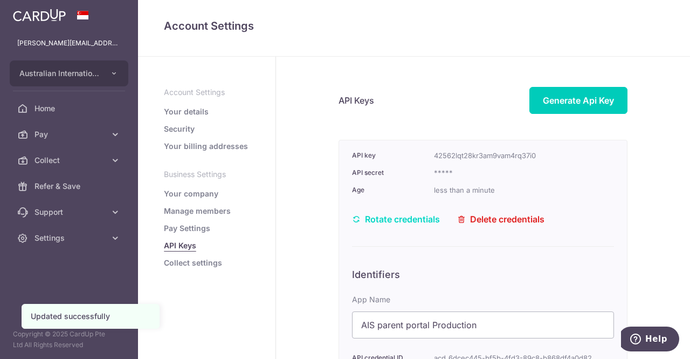
scroll to position [322, 0]
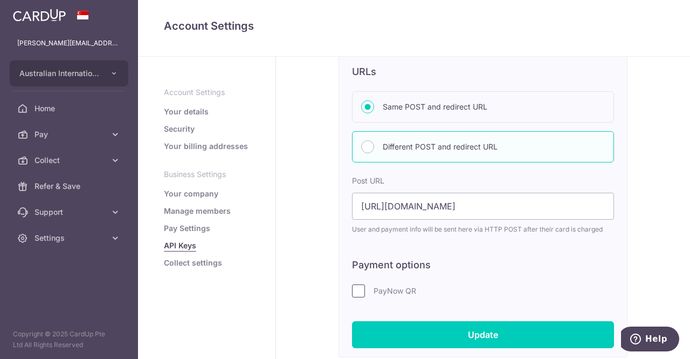
click at [359, 292] on input "PayNow QR" at bounding box center [358, 290] width 13 height 13
checkbox input "true"
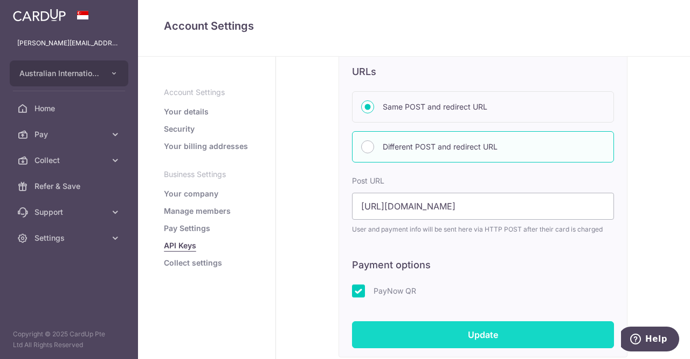
click at [408, 340] on input "Update" at bounding box center [483, 334] width 262 height 27
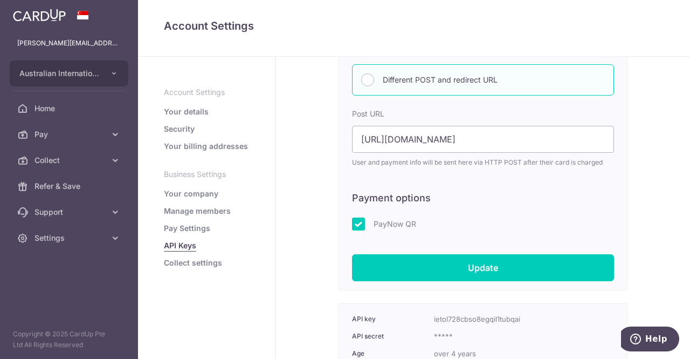
scroll to position [392, 0]
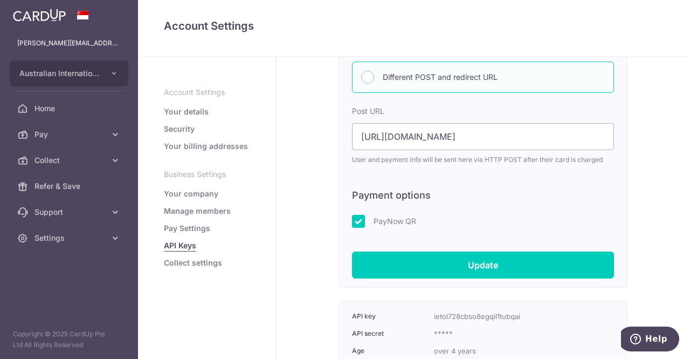
click at [369, 218] on div "PayNow QR" at bounding box center [483, 221] width 262 height 13
click at [358, 222] on input "PayNow QR" at bounding box center [358, 221] width 13 height 13
checkbox input "false"
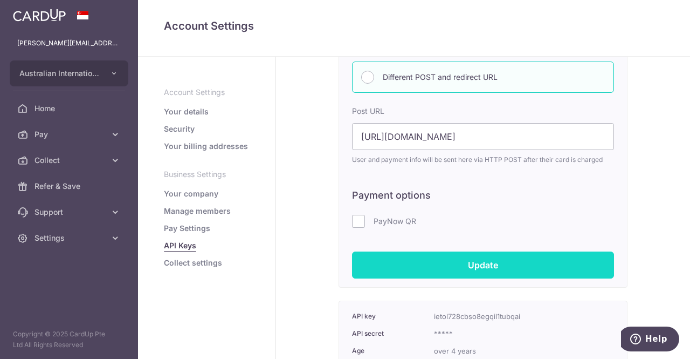
click at [387, 263] on input "Update" at bounding box center [483, 264] width 262 height 27
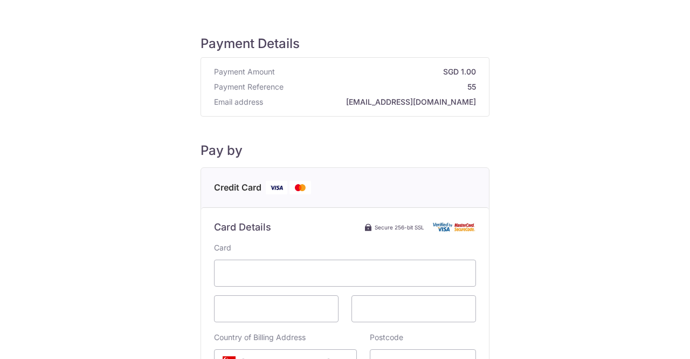
scroll to position [132, 0]
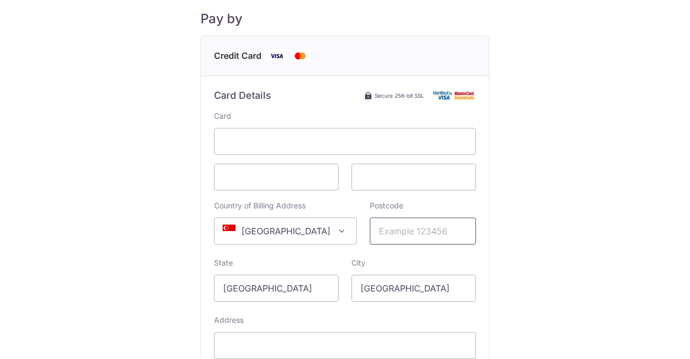
click at [452, 232] on input "Postcode" at bounding box center [423, 230] width 106 height 27
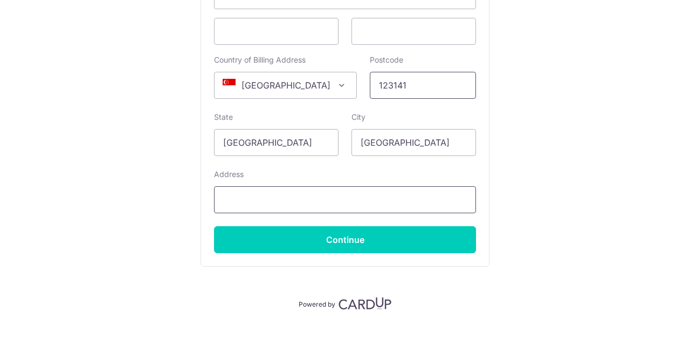
type input "123141"
click at [406, 207] on input "Address" at bounding box center [345, 199] width 262 height 27
type input "q"
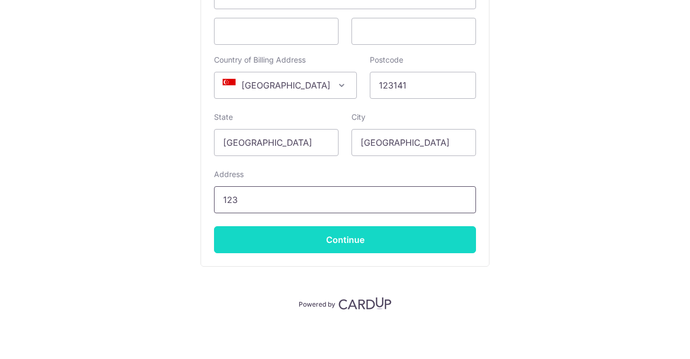
type input "123"
click at [416, 242] on input "Continue" at bounding box center [345, 239] width 262 height 27
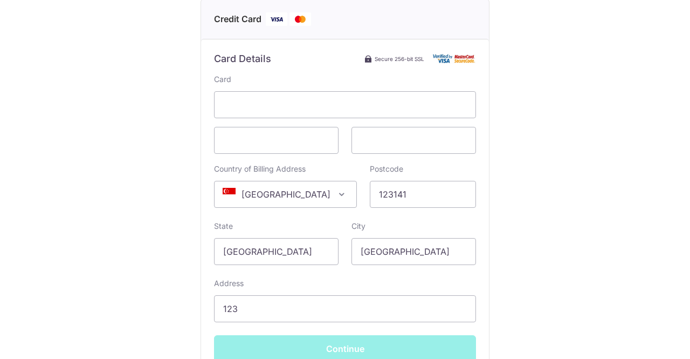
scroll to position [167, 0]
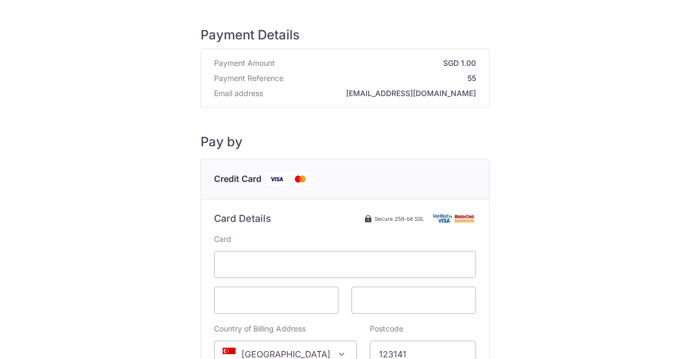
type input "**** 8664"
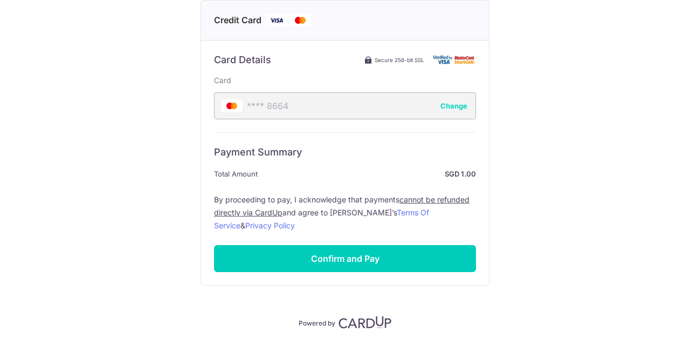
scroll to position [185, 0]
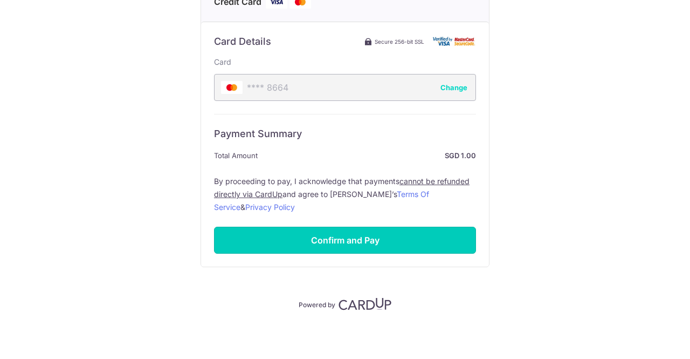
click at [416, 242] on input "Confirm and Pay" at bounding box center [345, 239] width 262 height 27
